Goal: Task Accomplishment & Management: Complete application form

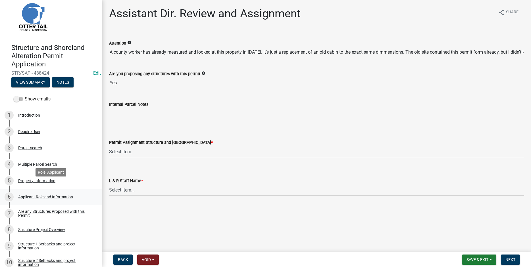
scroll to position [22, 0]
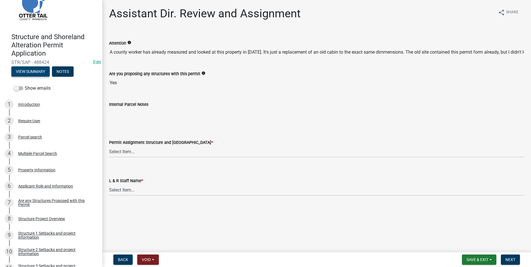
click at [28, 72] on button "View Summary" at bounding box center [30, 71] width 38 height 10
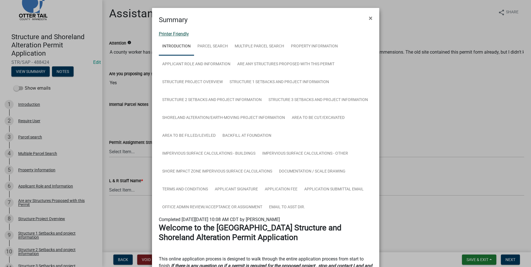
click at [161, 33] on link "Printer Friendly" at bounding box center [174, 33] width 30 height 5
click at [369, 17] on span "×" at bounding box center [371, 18] width 4 height 8
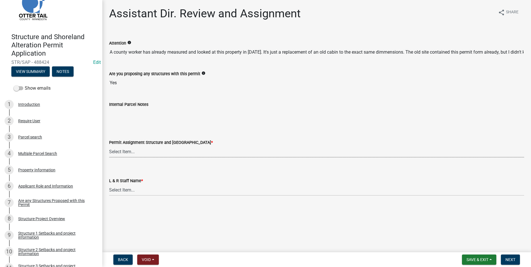
click at [109, 146] on select "Select Item... [PERSON_NAME] ([EMAIL_ADDRESS][DOMAIN_NAME]) [PERSON_NAME] ([EMA…" at bounding box center [316, 152] width 415 height 12
click option "[PERSON_NAME] ([EMAIL_ADDRESS][DOMAIN_NAME])" at bounding box center [0, 0] width 0 height 0
select select "89a5be53-38a7-49db-a5bb-3c2b1b47ac21"
click at [109, 184] on select "Select Item... [PERSON_NAME] [PERSON_NAME] [PERSON_NAME] [PERSON_NAME] [PERSON_…" at bounding box center [316, 190] width 415 height 12
click option "[PERSON_NAME]" at bounding box center [0, 0] width 0 height 0
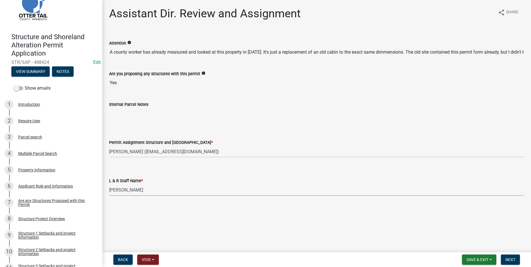
select select "67745ee8-7159-4960-80f9-a638286b467c"
click at [512, 260] on span "Next" at bounding box center [510, 260] width 10 height 5
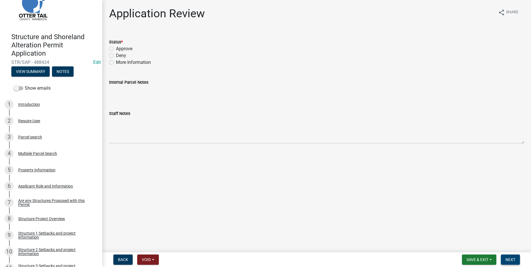
click at [509, 260] on span "Next" at bounding box center [510, 260] width 10 height 5
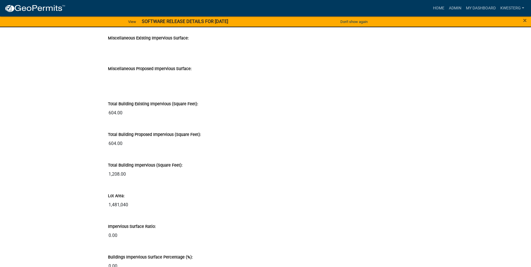
scroll to position [4925, 0]
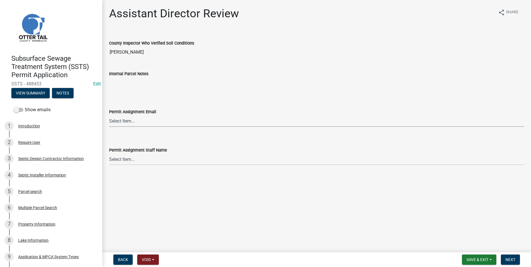
click at [109, 115] on select "Select Item... [PERSON_NAME] ([EMAIL_ADDRESS][DOMAIN_NAME]) [PERSON_NAME] ([EMA…" at bounding box center [316, 121] width 415 height 12
click option "[PERSON_NAME] ([EMAIL_ADDRESS][DOMAIN_NAME])" at bounding box center [0, 0] width 0 height 0
select select "318b8207-6619-4c37-8bd8-783b28c7307f"
click at [109, 154] on select "Select Item... [PERSON_NAME] [PERSON_NAME] [PERSON_NAME] [PERSON_NAME] [PERSON_…" at bounding box center [316, 160] width 415 height 12
click option "[PERSON_NAME]" at bounding box center [0, 0] width 0 height 0
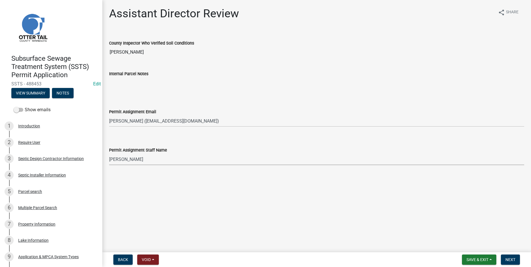
select select "ab2e7446-72a0-49c6-a36a-5181bad2fe68"
click at [508, 260] on span "Next" at bounding box center [510, 260] width 10 height 5
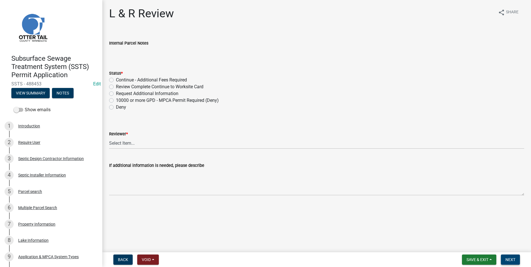
click at [508, 257] on button "Next" at bounding box center [510, 260] width 19 height 10
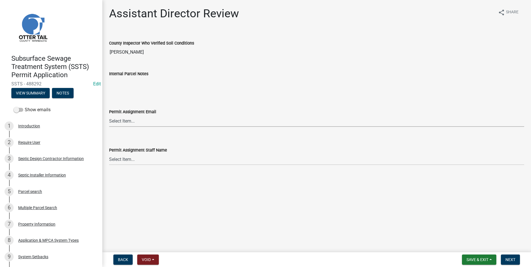
click at [109, 115] on select "Select Item... [PERSON_NAME] ([EMAIL_ADDRESS][DOMAIN_NAME]) [PERSON_NAME] ([EMA…" at bounding box center [316, 121] width 415 height 12
click option "[PERSON_NAME] ([EMAIL_ADDRESS][DOMAIN_NAME])" at bounding box center [0, 0] width 0 height 0
select select "46a67eee-2c7d-4579-9973-15a8b9f9d8c4"
click at [109, 154] on select "Select Item... [PERSON_NAME] [PERSON_NAME] [PERSON_NAME] [PERSON_NAME] [PERSON_…" at bounding box center [316, 160] width 415 height 12
click option "[PERSON_NAME]" at bounding box center [0, 0] width 0 height 0
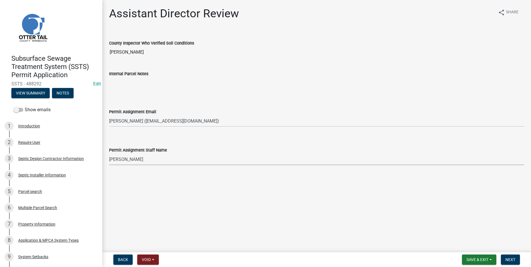
select select "f6a741f6-6d10-4601-9562-2e8ce244b7e0"
click at [509, 261] on span "Next" at bounding box center [510, 260] width 10 height 5
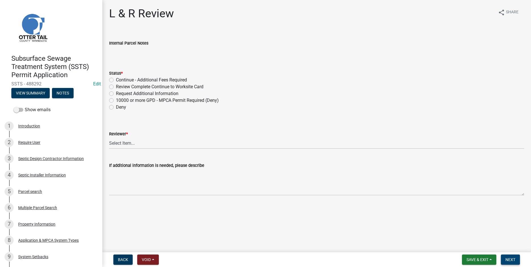
click at [509, 260] on span "Next" at bounding box center [510, 260] width 10 height 5
